Goal: Task Accomplishment & Management: Use online tool/utility

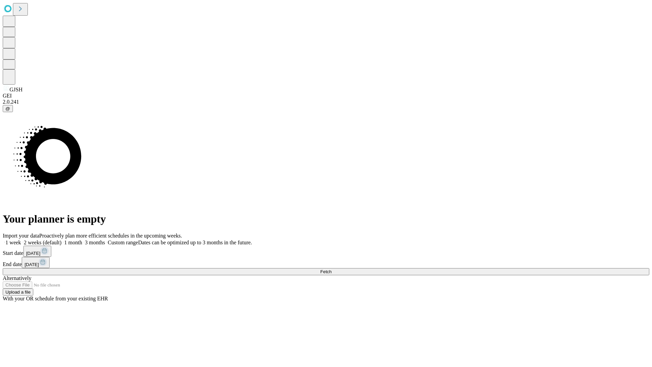
click at [331, 269] on span "Fetch" at bounding box center [325, 271] width 11 height 5
